Goal: Transaction & Acquisition: Purchase product/service

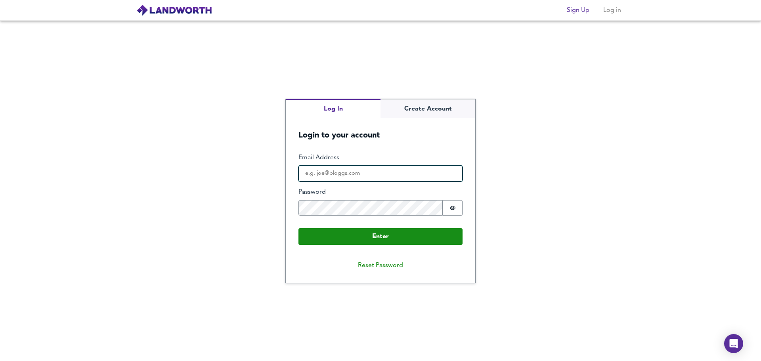
click at [373, 172] on input "Email Address" at bounding box center [381, 174] width 164 height 16
type input "[EMAIL_ADDRESS][DOMAIN_NAME]"
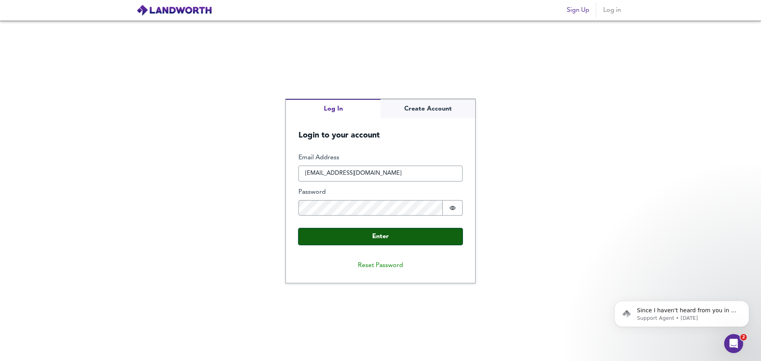
click at [394, 234] on button "Enter" at bounding box center [381, 236] width 164 height 17
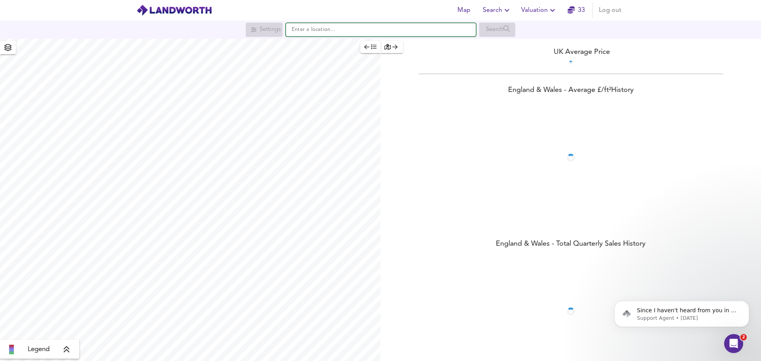
click at [309, 28] on input "text" at bounding box center [381, 29] width 190 height 13
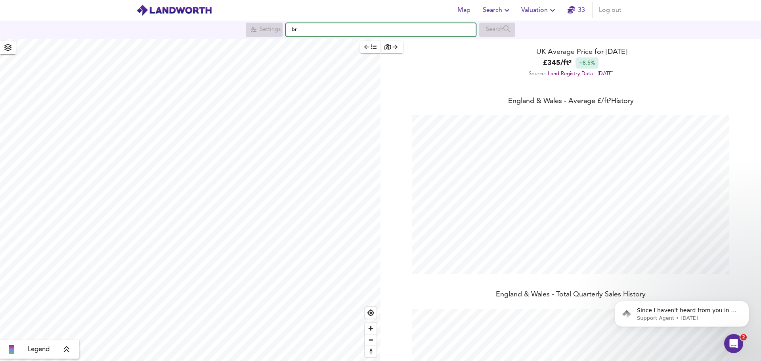
scroll to position [361, 761]
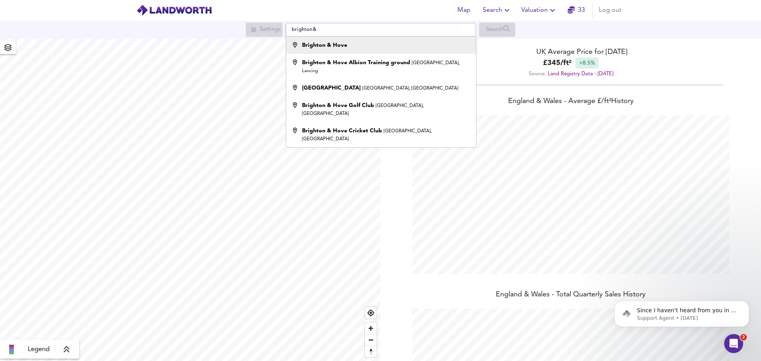
click at [324, 41] on div "Brighton & Hove" at bounding box center [324, 45] width 45 height 8
type input "Brighton & Hove"
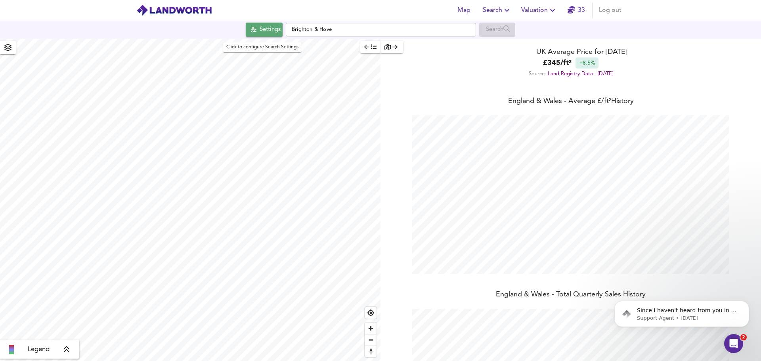
click at [276, 31] on div "Settings" at bounding box center [270, 30] width 21 height 10
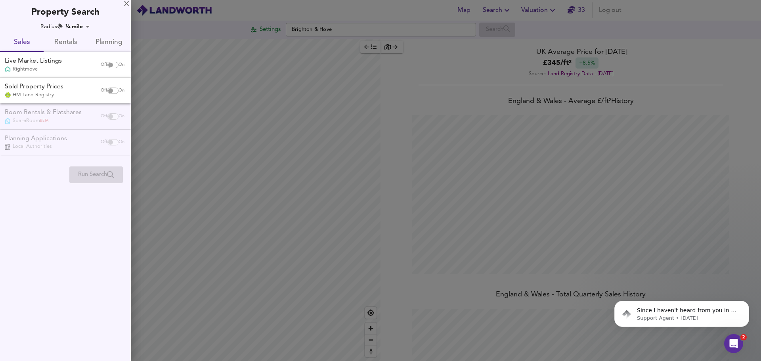
click at [27, 59] on div "Live Market Listings" at bounding box center [33, 61] width 57 height 9
checkbox input "false"
checkbox input "true"
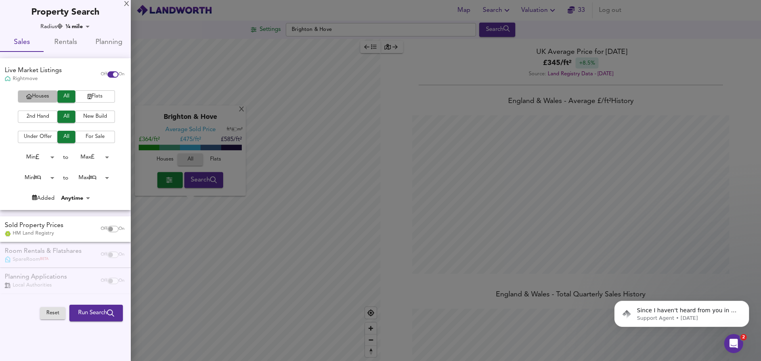
click at [37, 96] on span "Houses" at bounding box center [38, 96] width 32 height 9
click at [36, 115] on span "2nd Hand" at bounding box center [38, 116] width 32 height 9
click at [84, 139] on span "For Sale" at bounding box center [95, 136] width 32 height 9
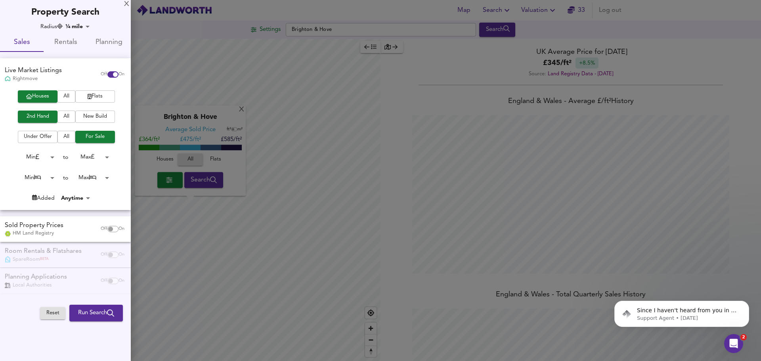
click at [104, 312] on span "Run Search" at bounding box center [96, 313] width 36 height 10
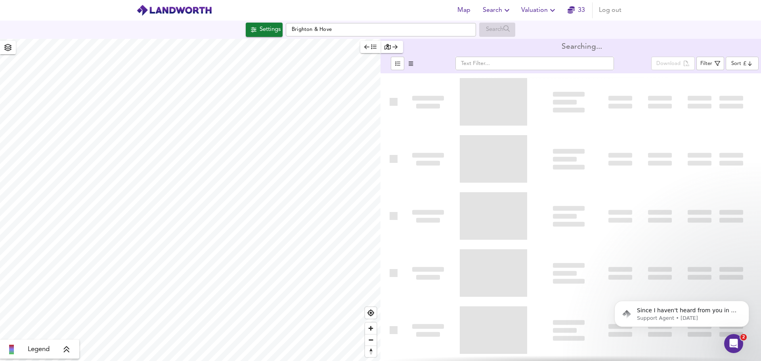
type input "bestdeal"
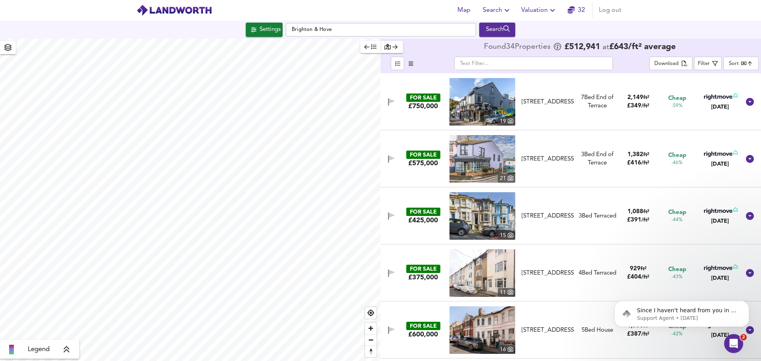
type input "4317"
click at [494, 32] on div "Search" at bounding box center [497, 30] width 32 height 10
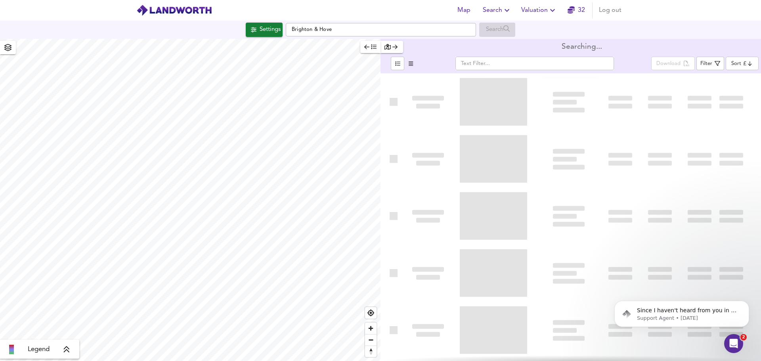
type input "bestdeal"
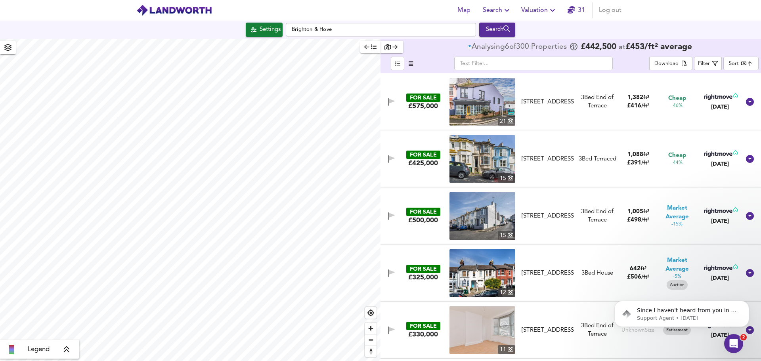
click at [735, 63] on body "Map Search Valuation 31 Log out Settings [GEOGRAPHIC_DATA] & Hove Search Legend…" at bounding box center [380, 180] width 761 height 361
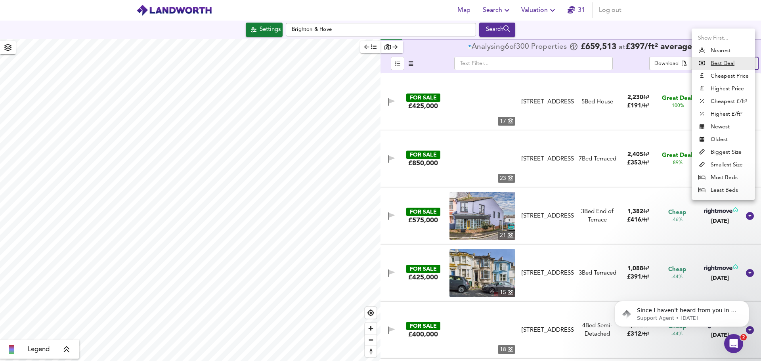
click at [735, 63] on li "Best Deal" at bounding box center [723, 63] width 63 height 13
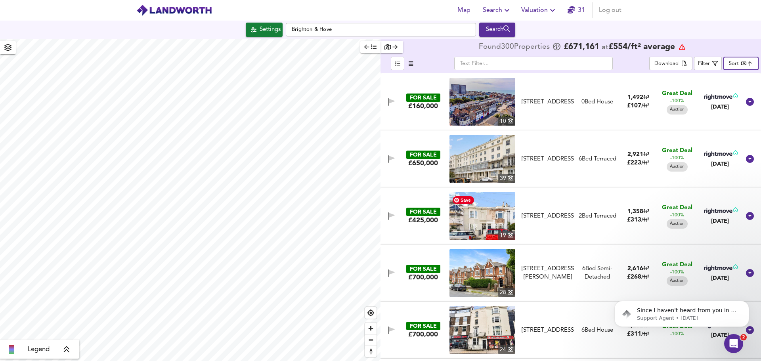
click at [497, 216] on img at bounding box center [483, 216] width 66 height 48
click at [465, 163] on img at bounding box center [483, 159] width 66 height 48
click at [423, 152] on div "FOR SALE" at bounding box center [424, 155] width 34 height 8
click at [546, 157] on div "[STREET_ADDRESS]" at bounding box center [548, 159] width 52 height 8
click at [547, 163] on div "[STREET_ADDRESS]" at bounding box center [548, 159] width 52 height 8
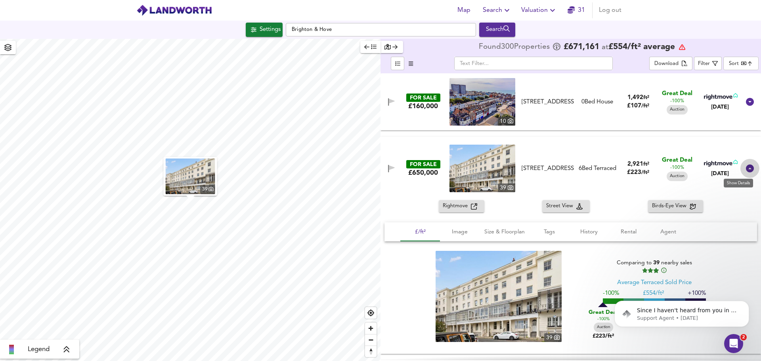
click at [748, 167] on icon at bounding box center [750, 169] width 8 height 8
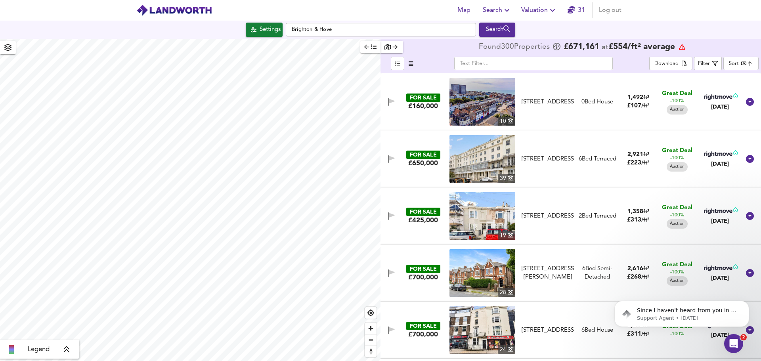
click at [732, 180] on div "FOR SALE £650,000 [STREET_ADDRESS] [STREET_ADDRESS] 6 Bed Terraced 2,921 ft² £ …" at bounding box center [561, 159] width 359 height 48
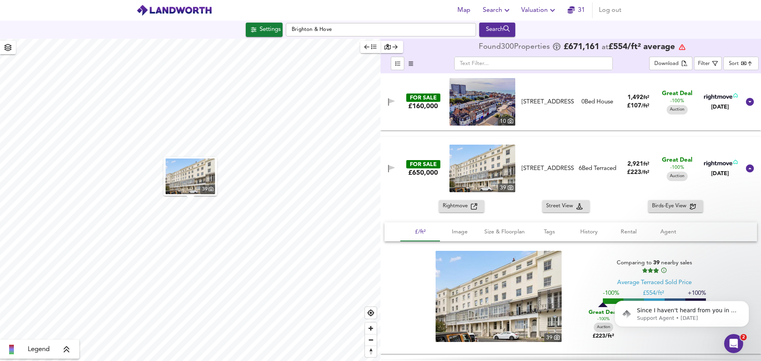
click at [463, 209] on span "Rightmove" at bounding box center [457, 206] width 28 height 9
